Goal: Check status: Check status

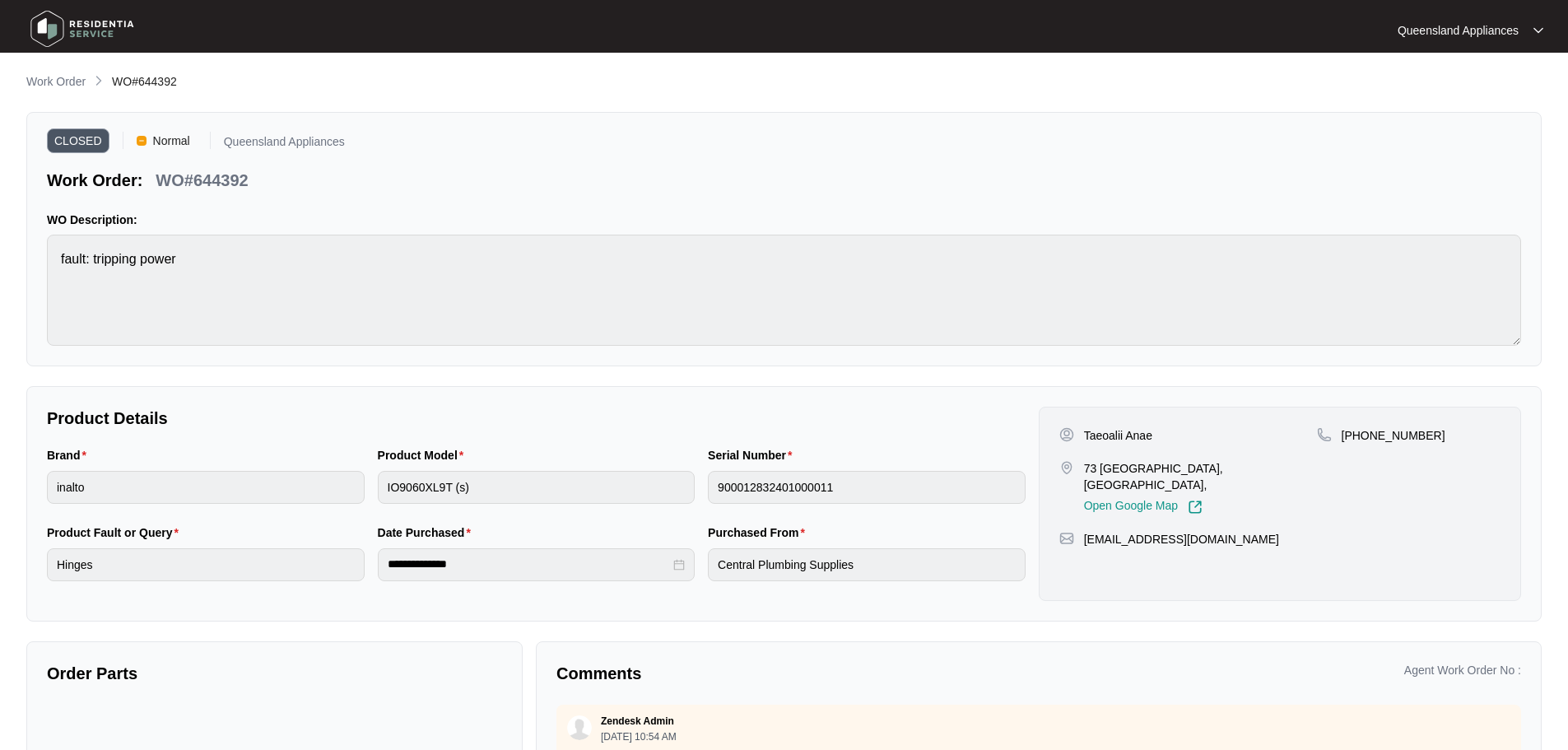
scroll to position [289, 0]
click at [62, 82] on p "Work Order" at bounding box center [55, 81] width 59 height 17
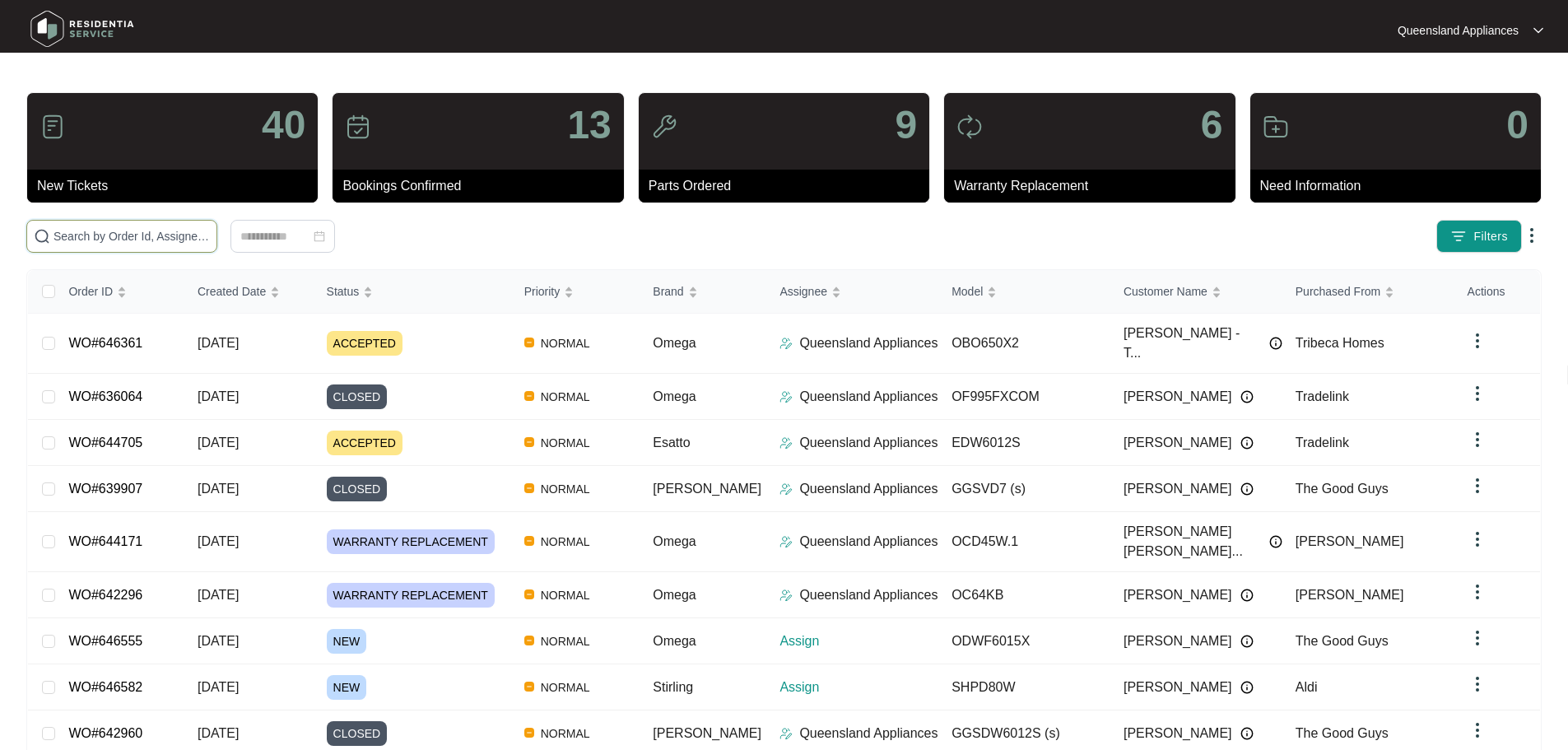
click at [210, 228] on input "text" at bounding box center [132, 236] width 157 height 18
click at [210, 232] on input "text" at bounding box center [132, 236] width 157 height 18
paste input "643755"
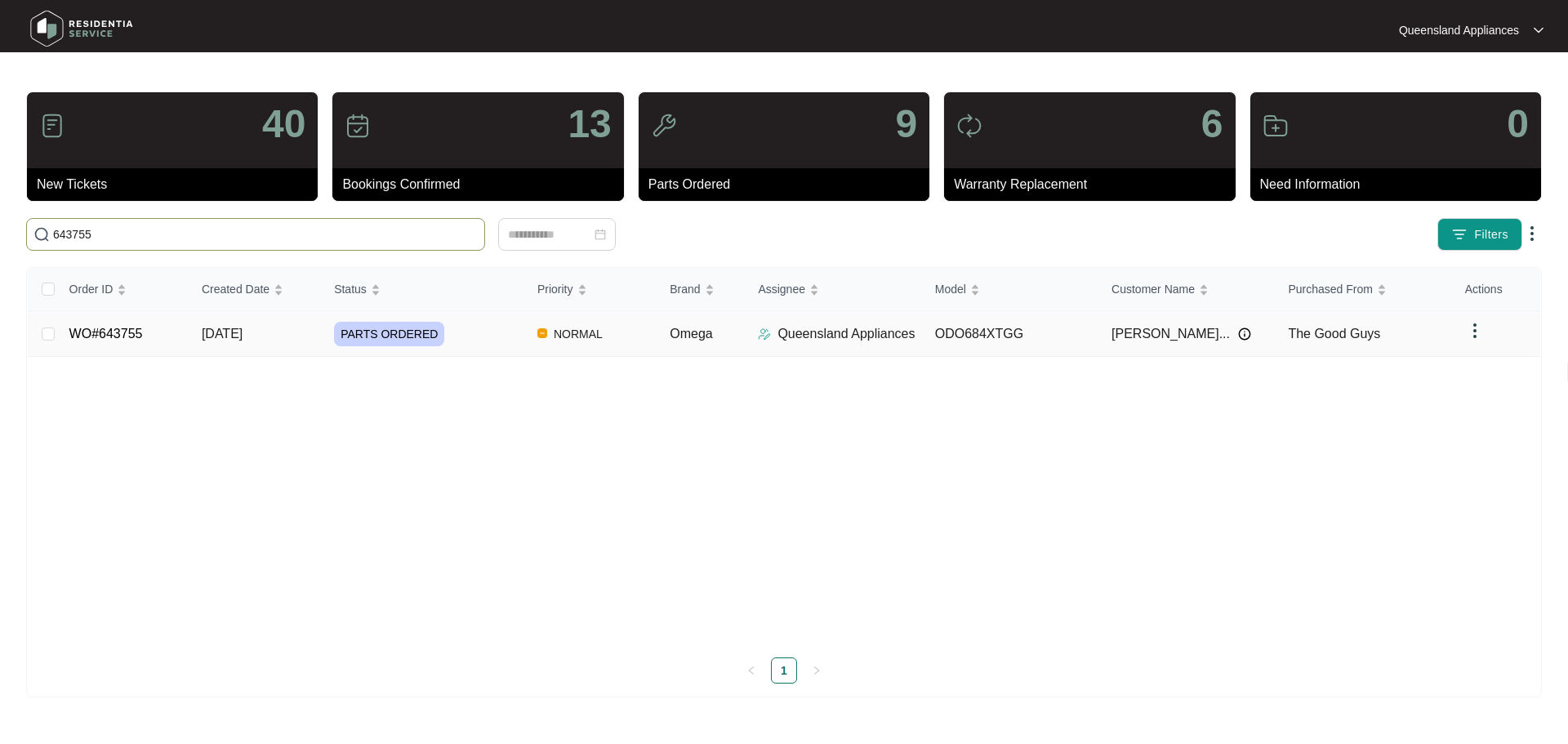
type input "643755"
click at [304, 331] on td "[DATE]" at bounding box center [254, 334] width 132 height 45
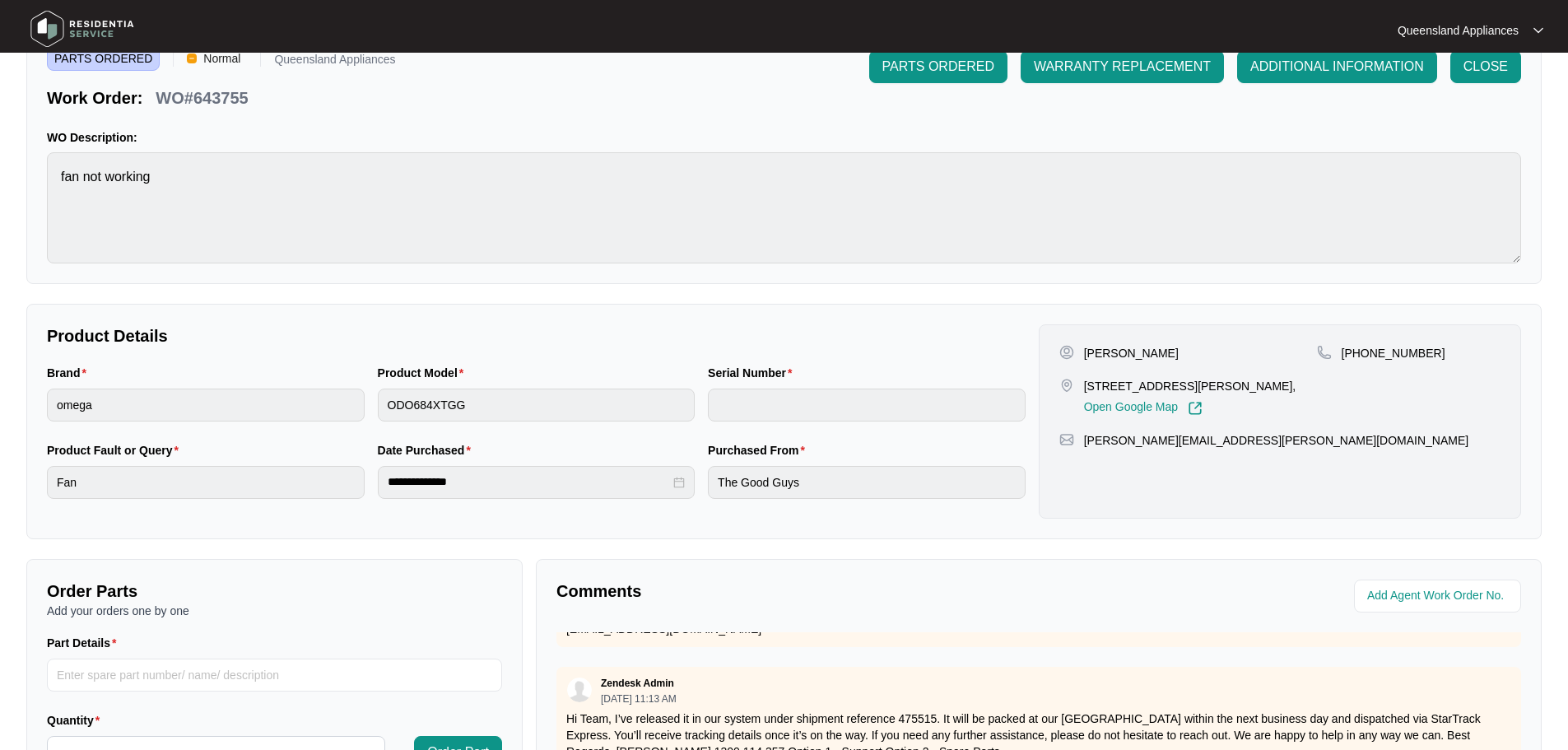
scroll to position [342, 0]
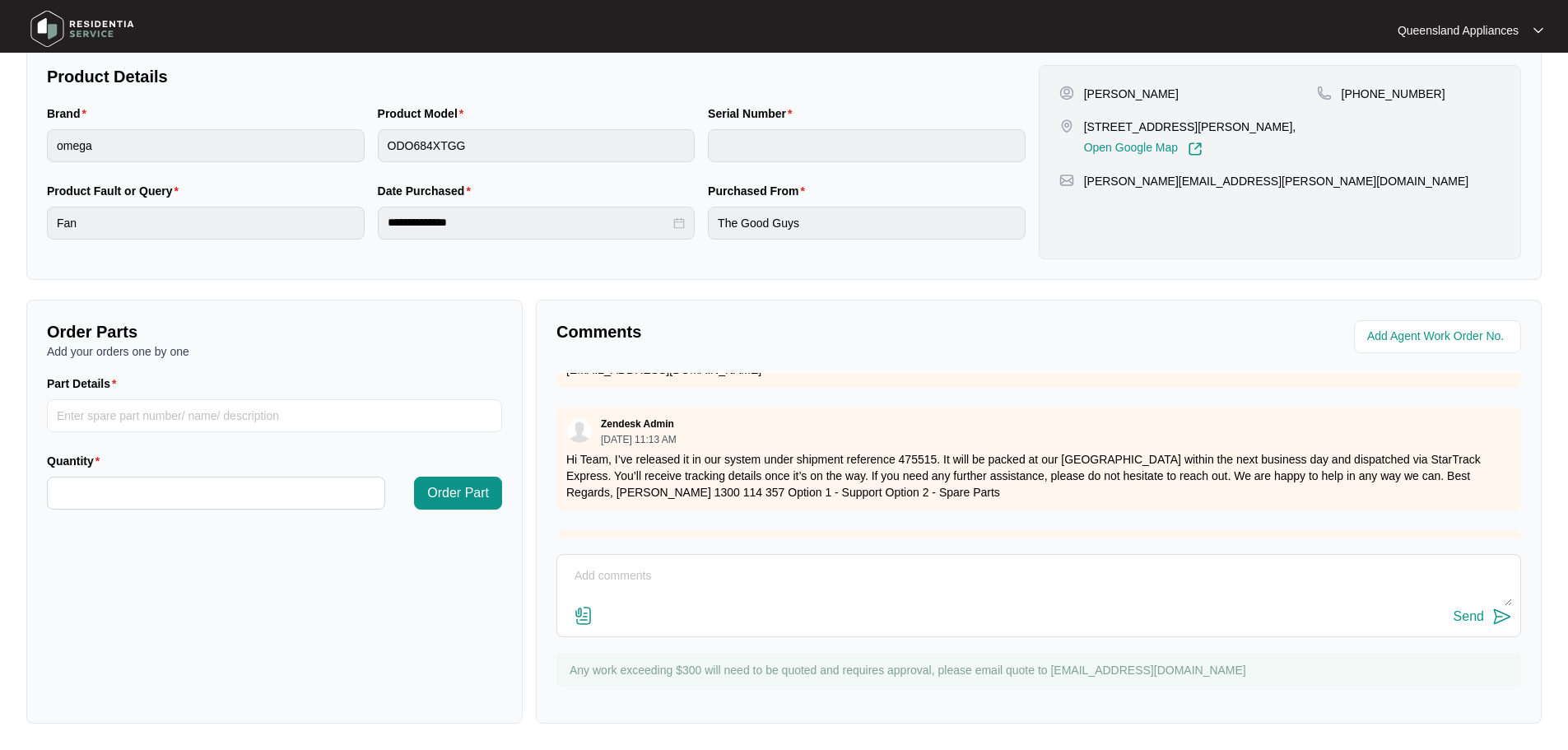
click at [710, 571] on textarea at bounding box center [1038, 585] width 946 height 43
paste textarea "Called to double oven fan not working. ODO684XTGG. Tech attended and traced fau…"
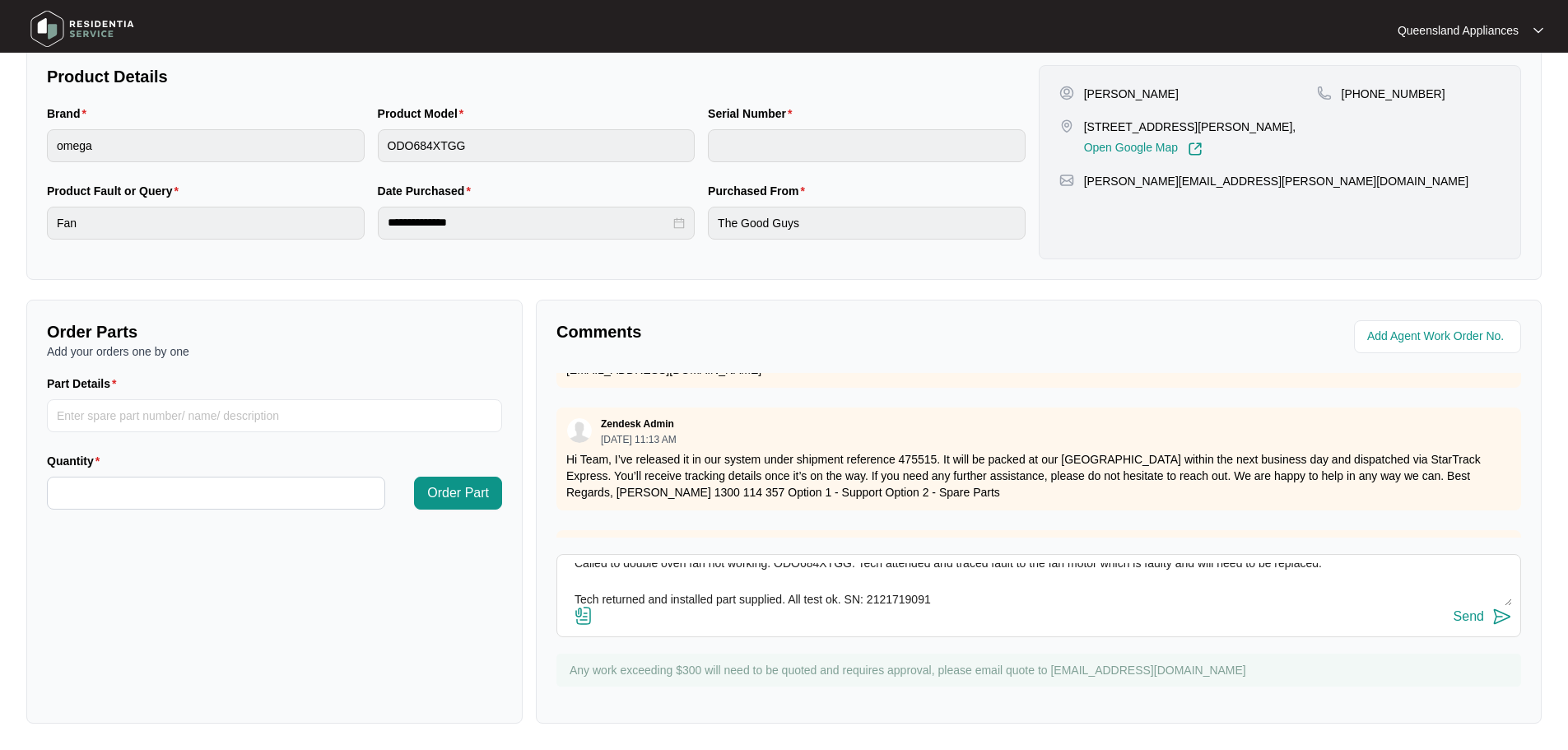
type textarea "Called to double oven fan not working. ODO684XTGG. Tech attended and traced fau…"
click at [1506, 623] on img at bounding box center [1502, 616] width 19 height 19
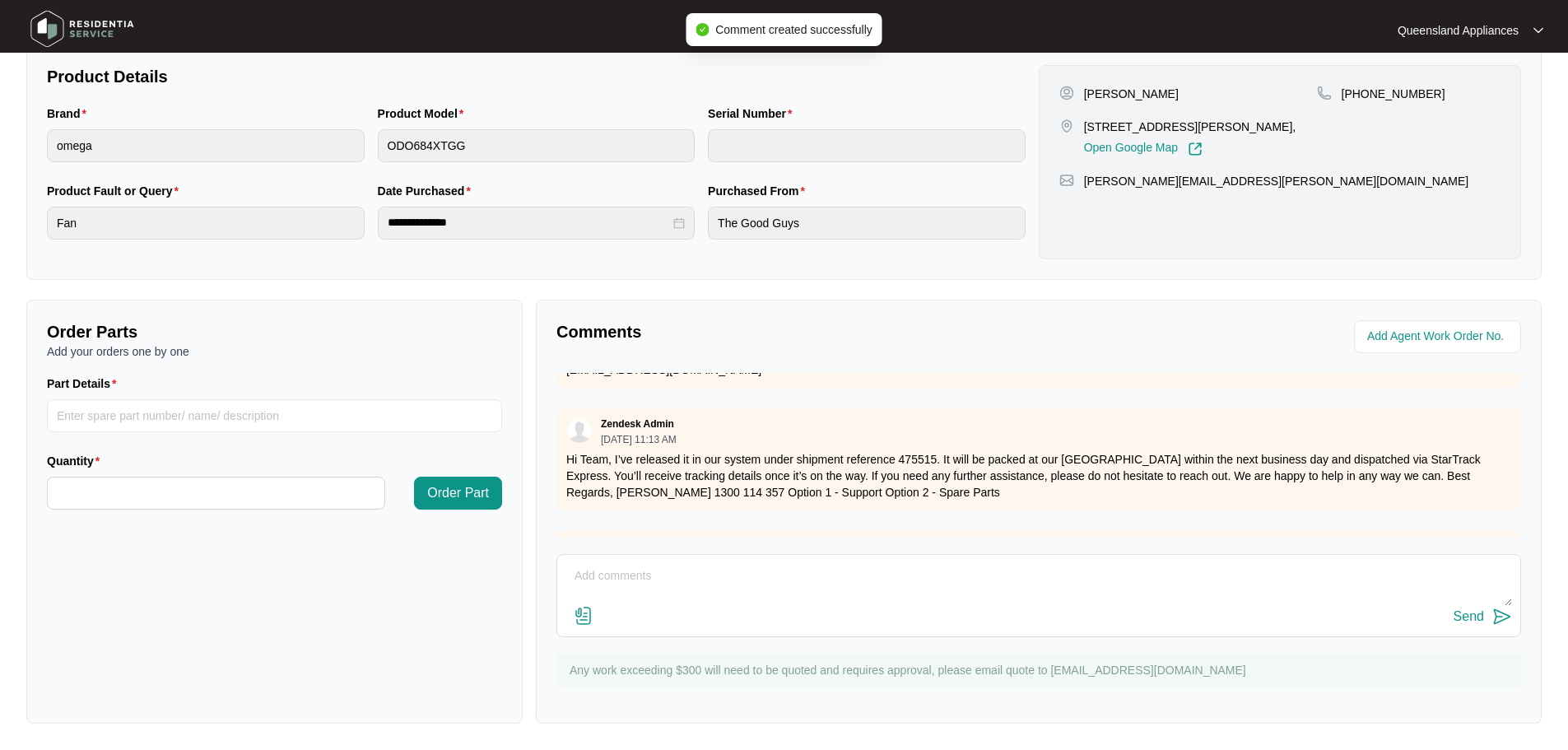
scroll to position [461, 0]
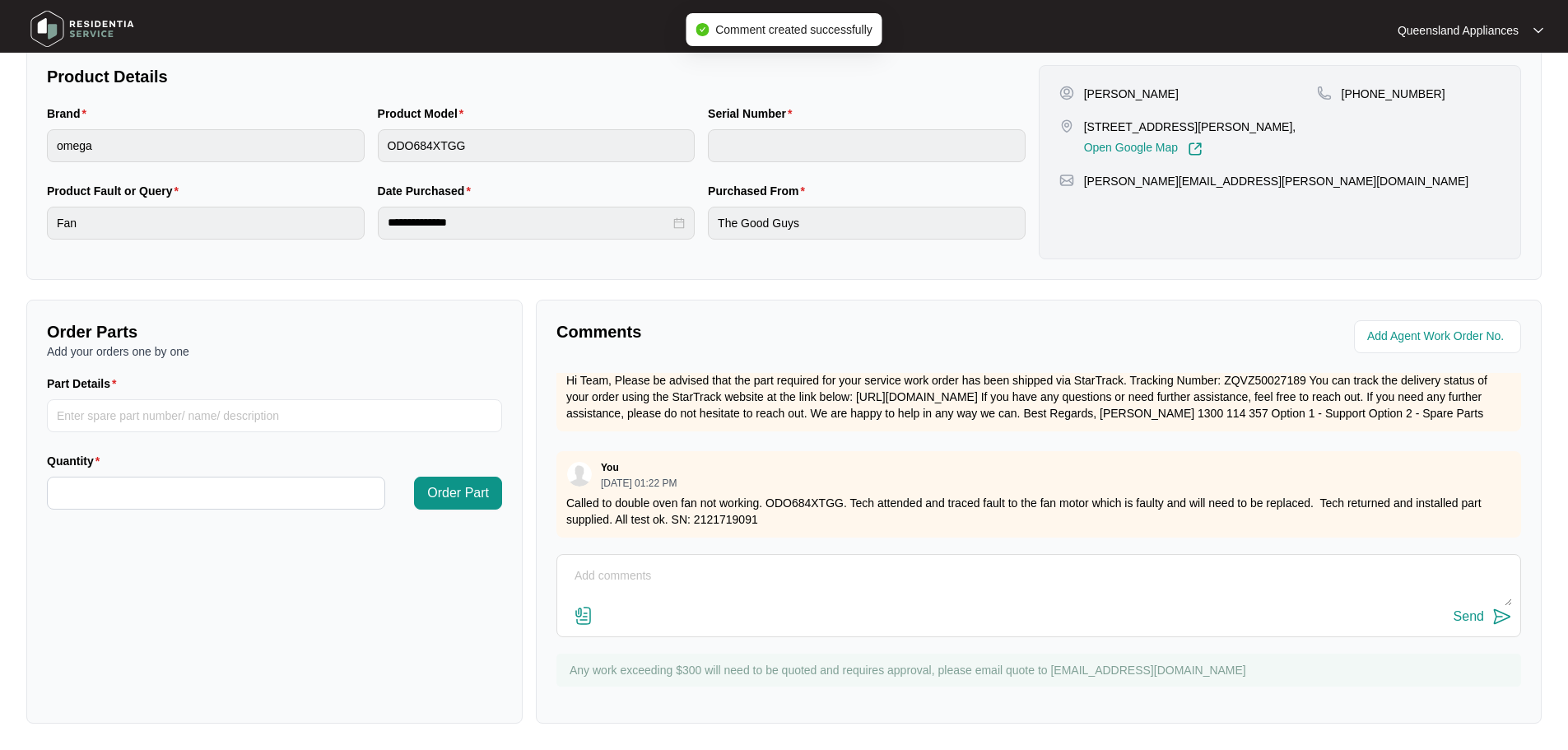
click at [725, 504] on p "Called to double oven fan not working. ODO684XTGG. Tech attended and traced fau…" at bounding box center [1038, 511] width 945 height 33
copy p "2121719091"
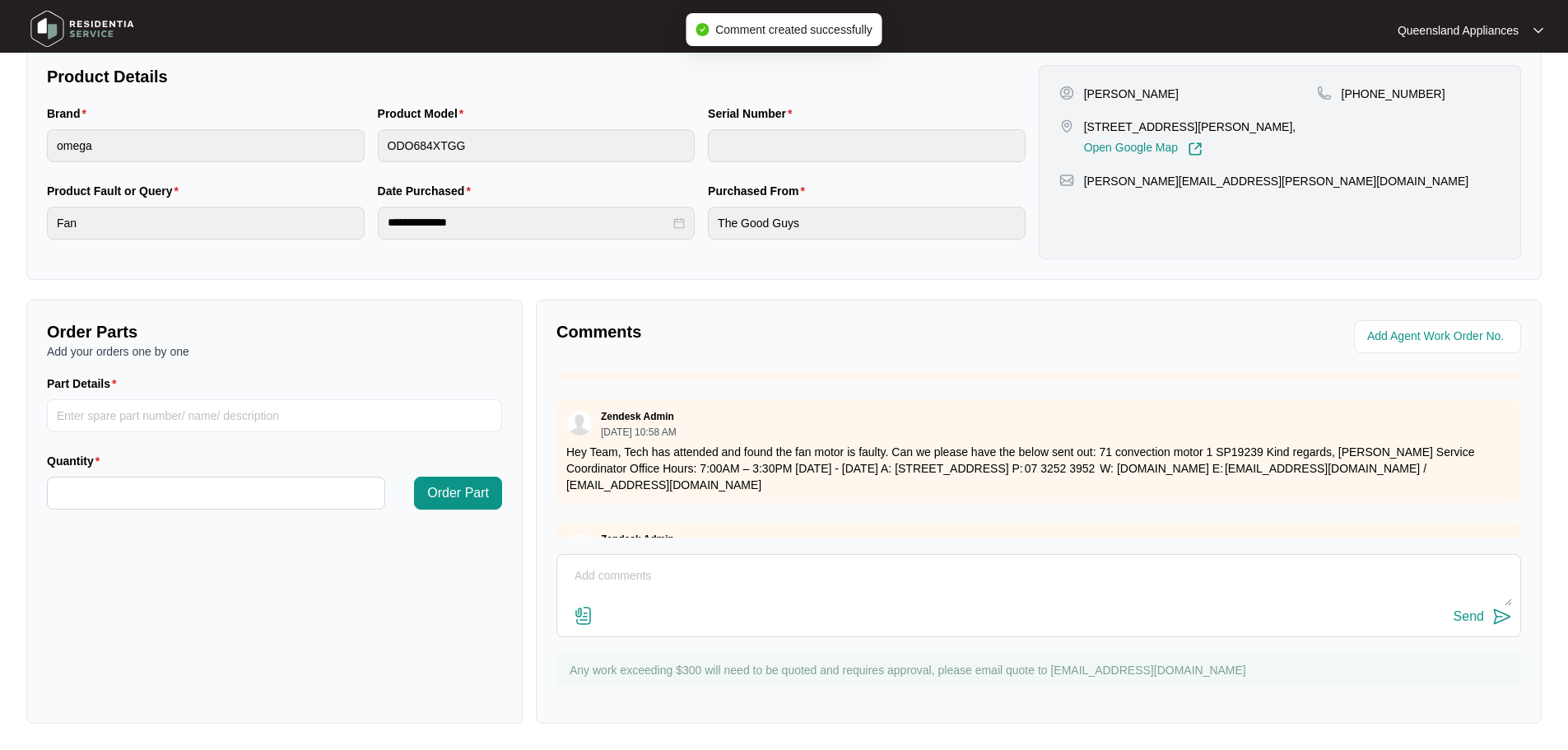
scroll to position [0, 0]
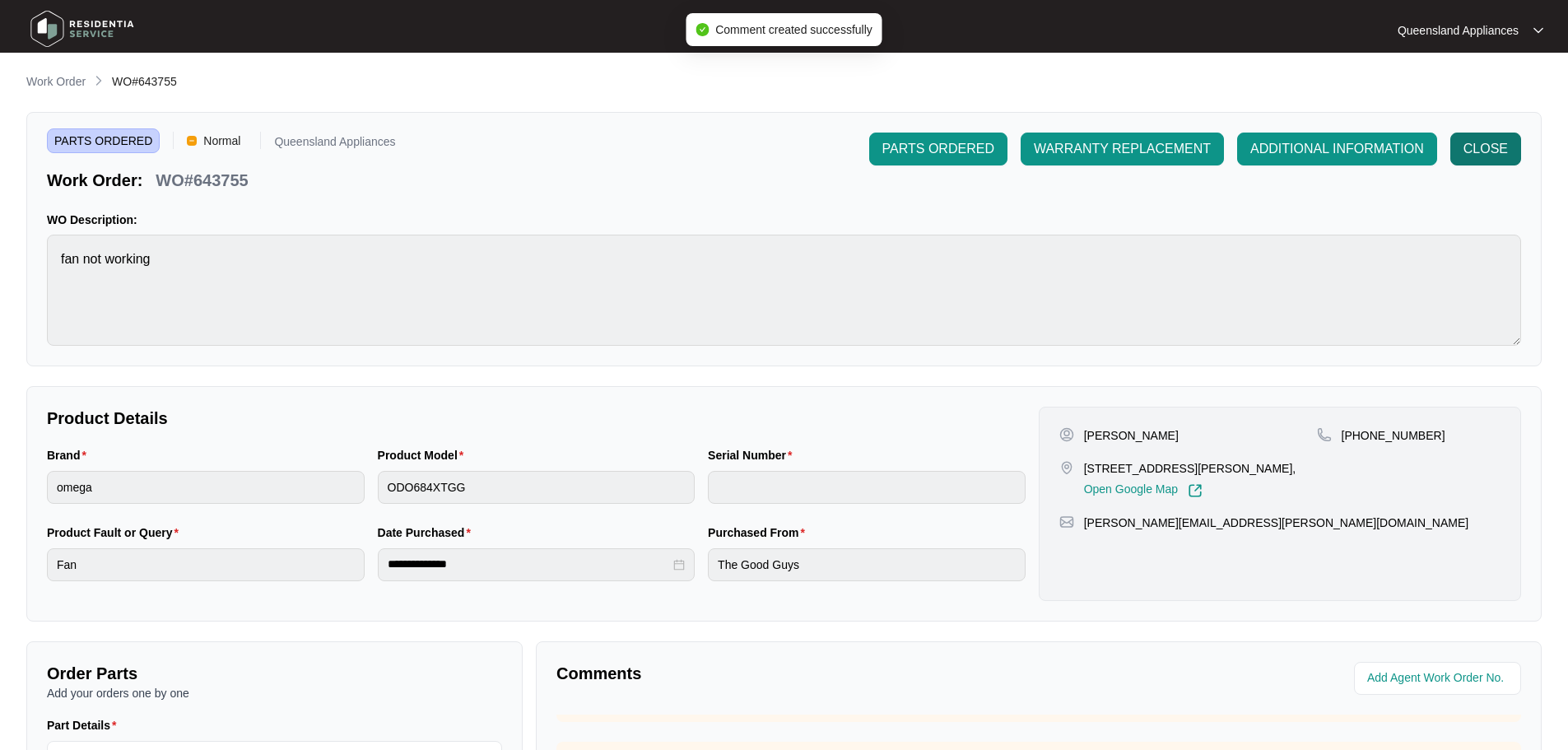
click at [1494, 142] on span "CLOSE" at bounding box center [1485, 149] width 44 height 19
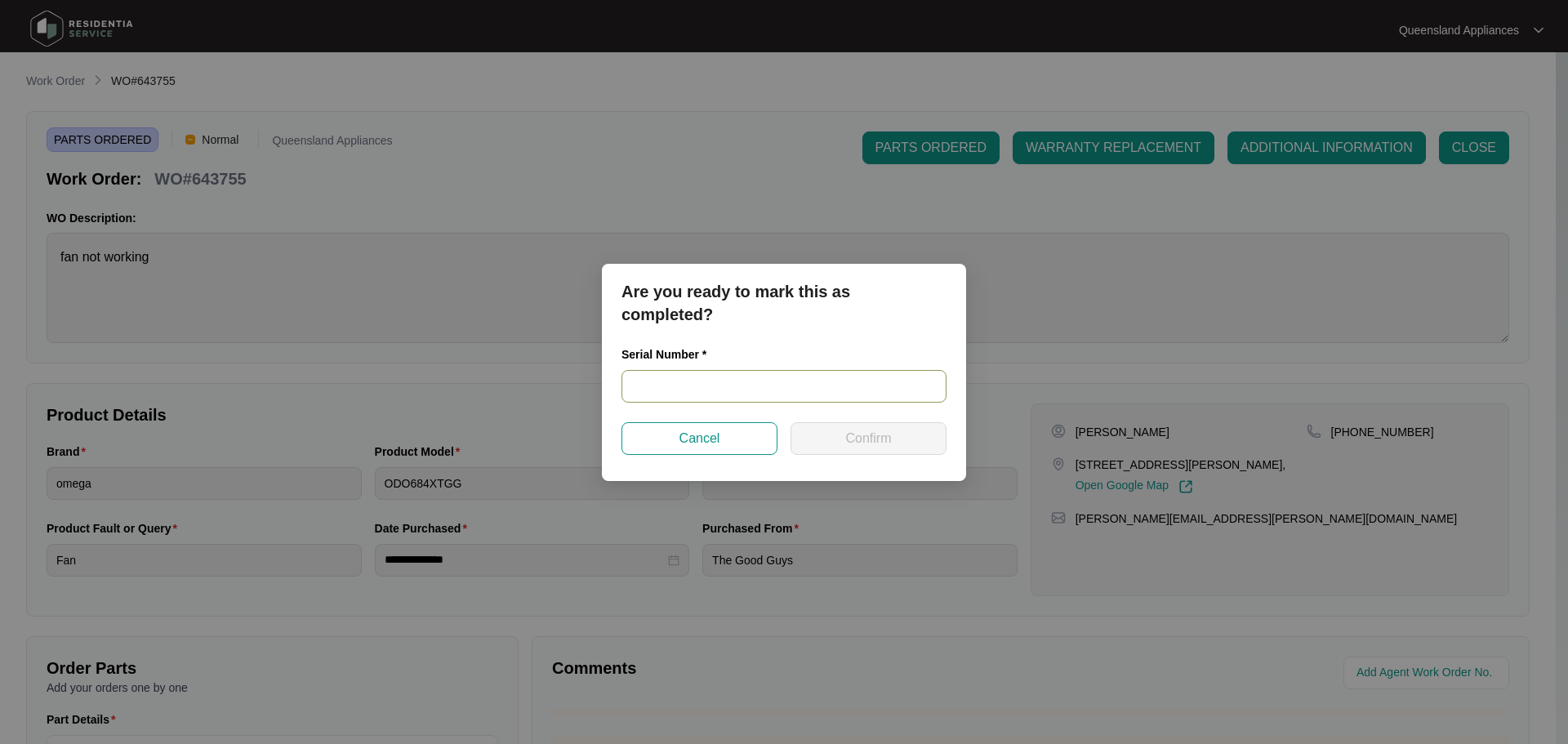
click at [684, 388] on input "text" at bounding box center [784, 386] width 325 height 32
paste input "2121719091"
type input "2121719091"
click at [872, 446] on span "Confirm" at bounding box center [868, 438] width 45 height 19
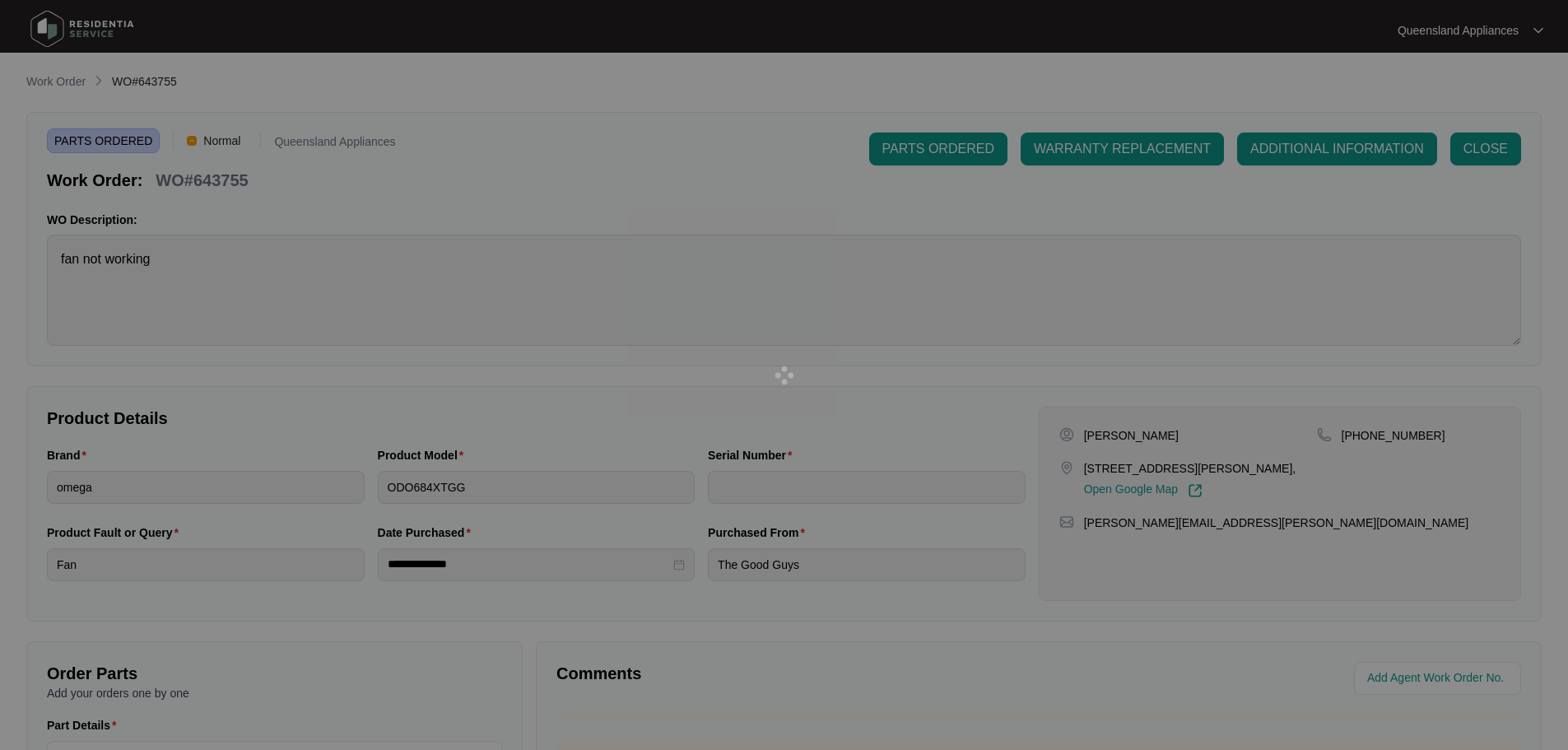
type input "2121719091"
